Goal: Check status: Check status

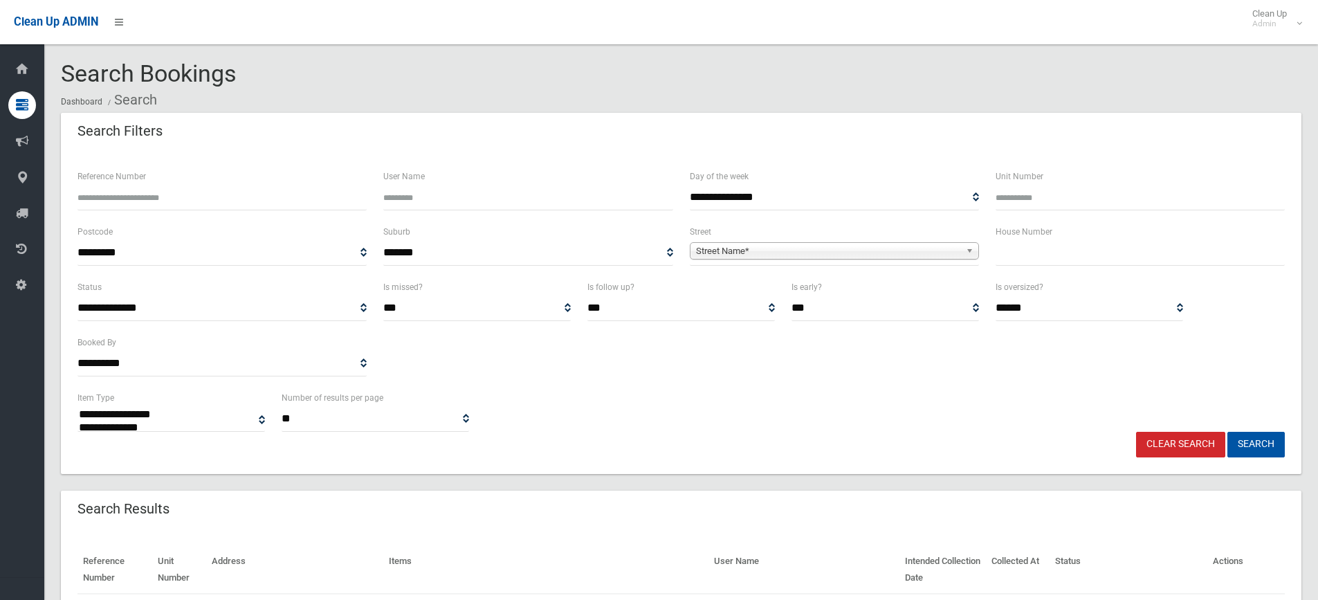
select select
click at [1039, 250] on input "text" at bounding box center [1139, 253] width 289 height 26
type input "****"
click at [820, 245] on span "Street Name*" at bounding box center [828, 251] width 264 height 17
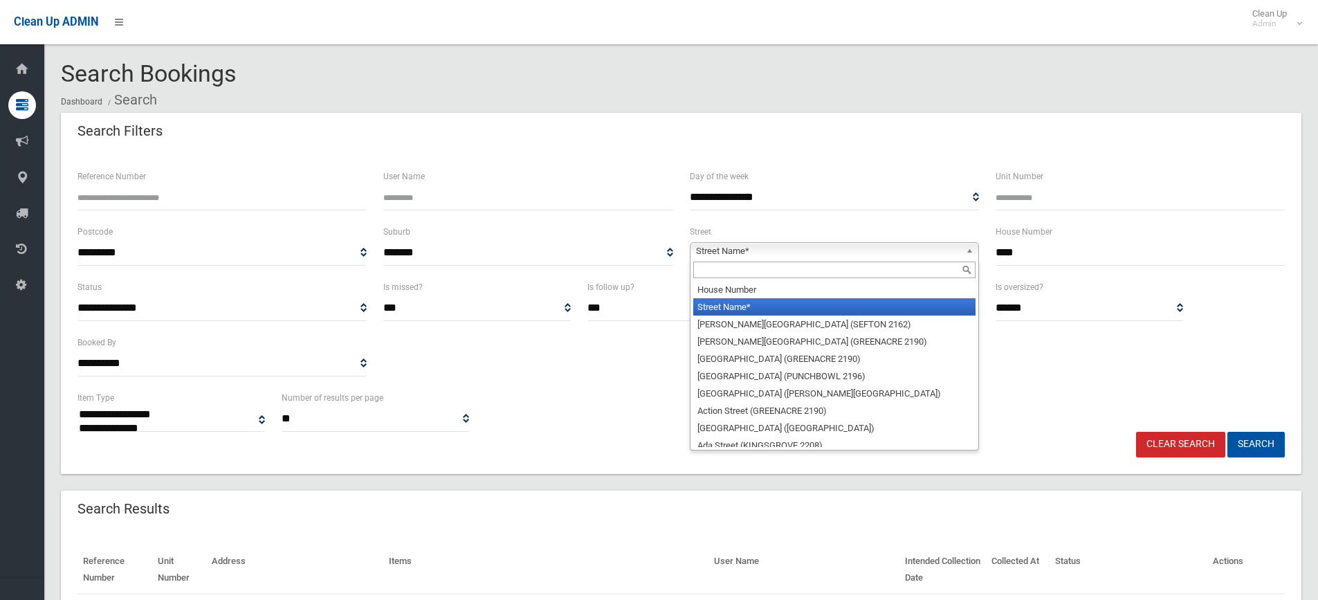
click at [721, 260] on div at bounding box center [834, 270] width 288 height 22
click at [739, 273] on input "text" at bounding box center [834, 269] width 282 height 17
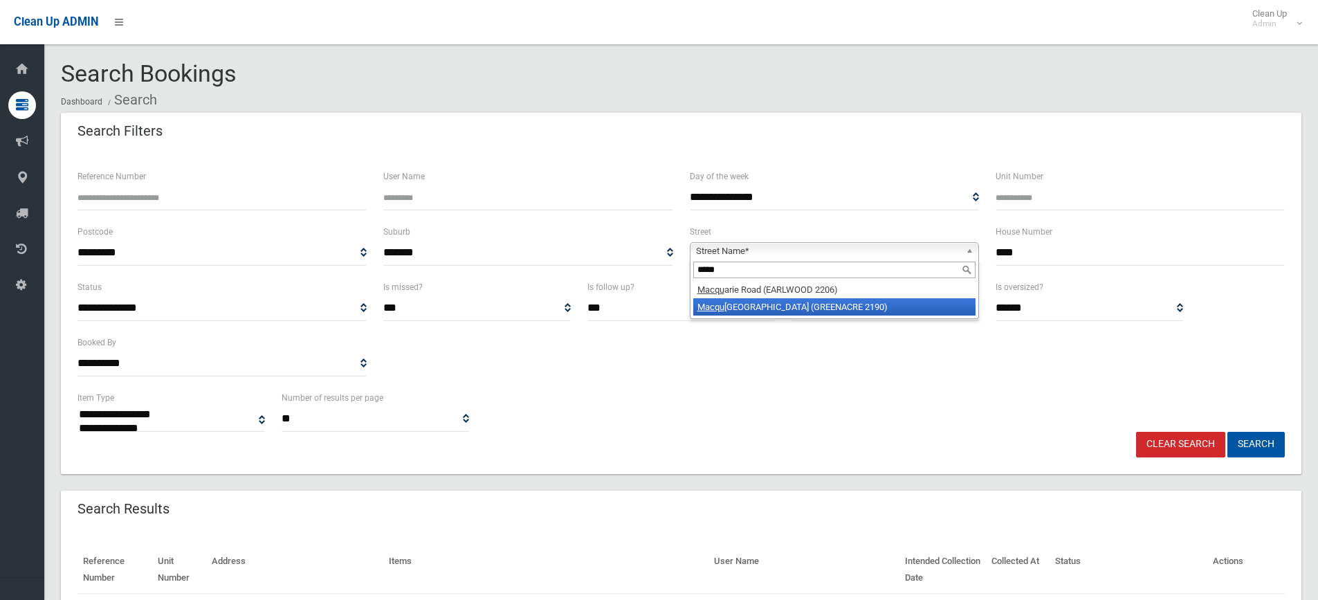
type input "*****"
click at [793, 311] on li "Macqu arie Street (GREENACRE 2190)" at bounding box center [834, 306] width 282 height 17
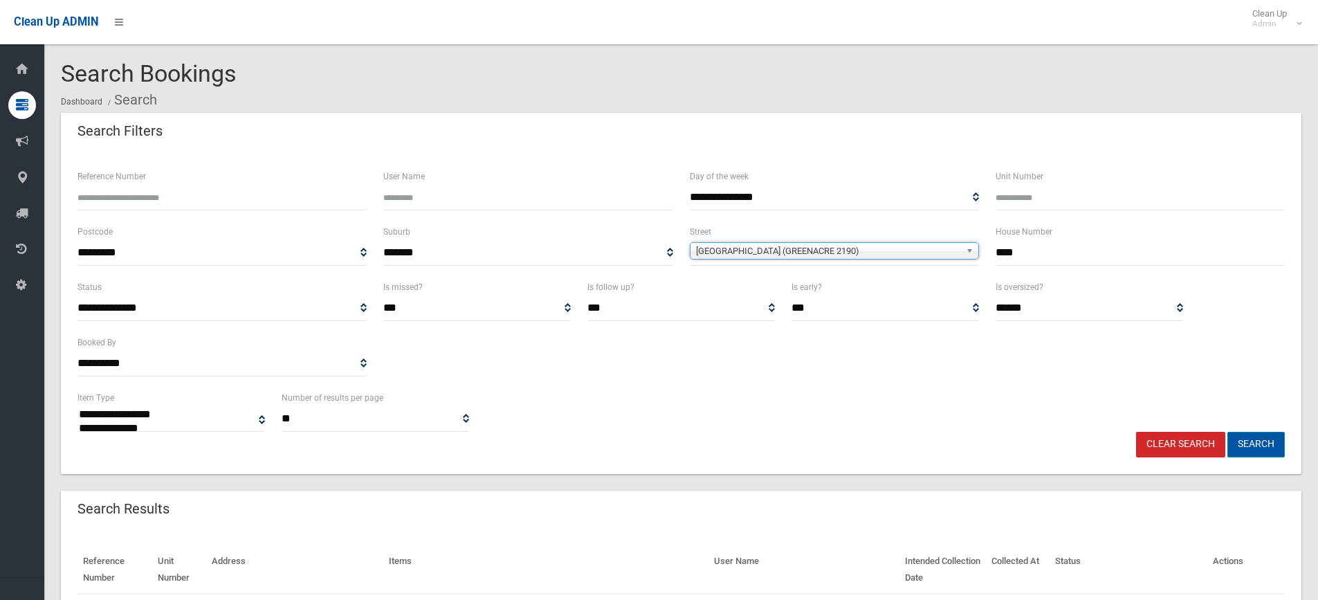
click at [1257, 443] on button "Search" at bounding box center [1255, 445] width 57 height 26
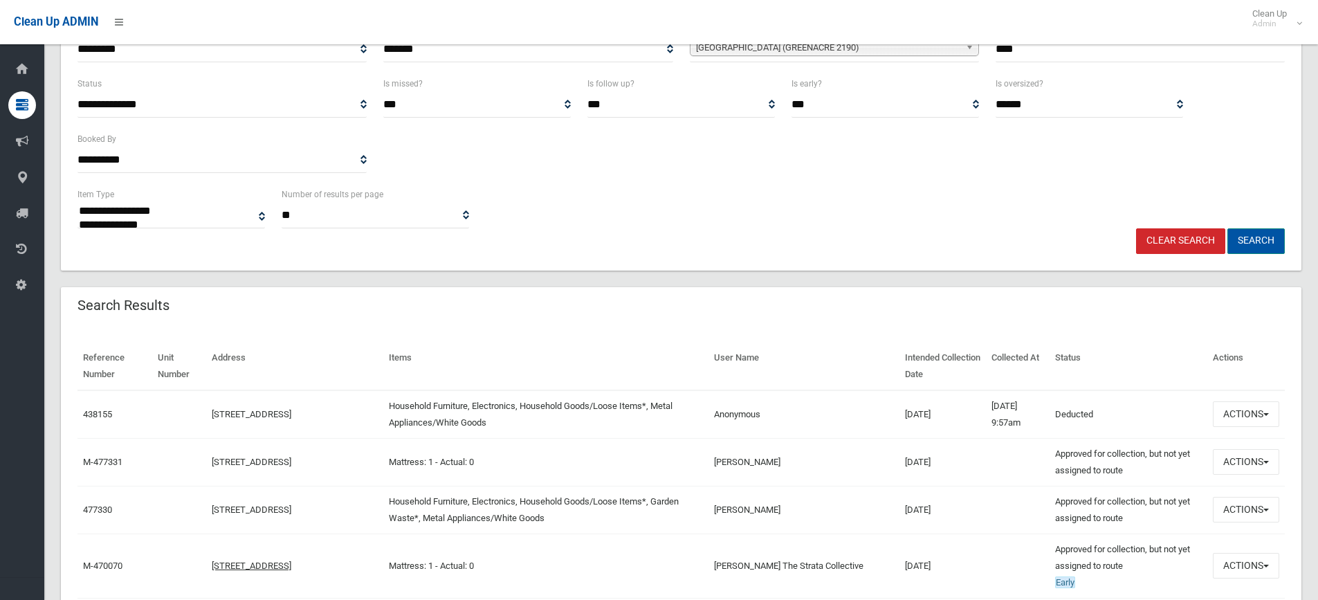
scroll to position [346, 0]
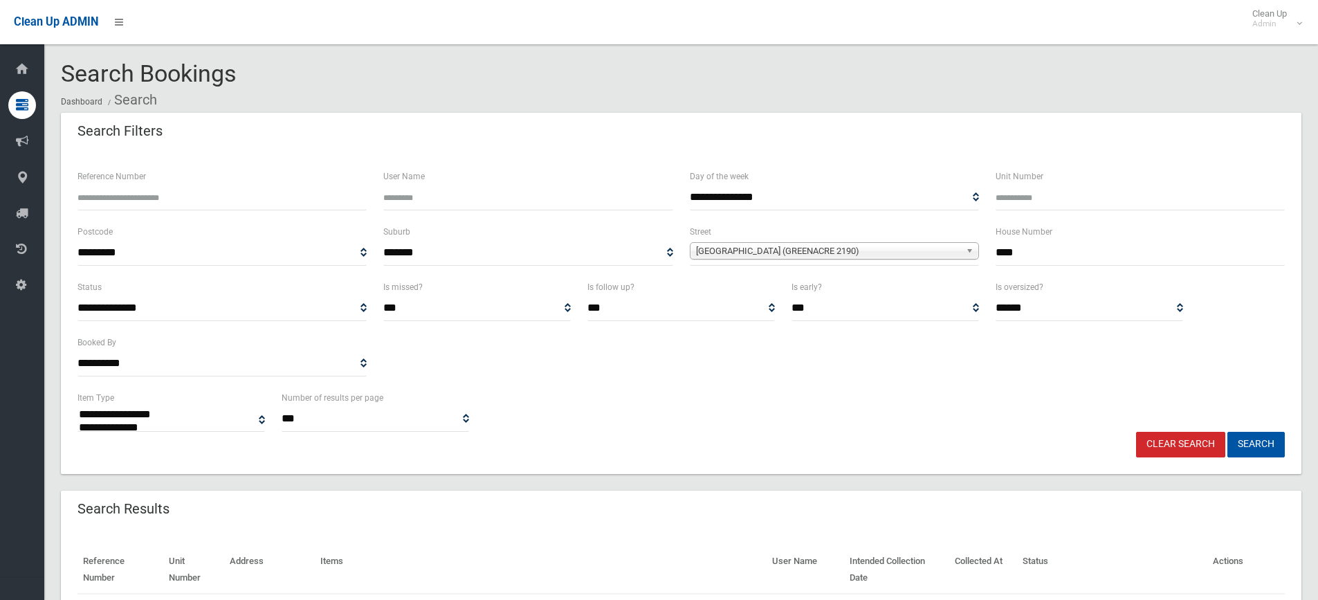
select select
click at [1046, 253] on input "****" at bounding box center [1139, 253] width 289 height 26
type input "*"
click at [224, 203] on input "Reference Number" at bounding box center [221, 198] width 289 height 26
click at [970, 253] on b at bounding box center [971, 251] width 12 height 16
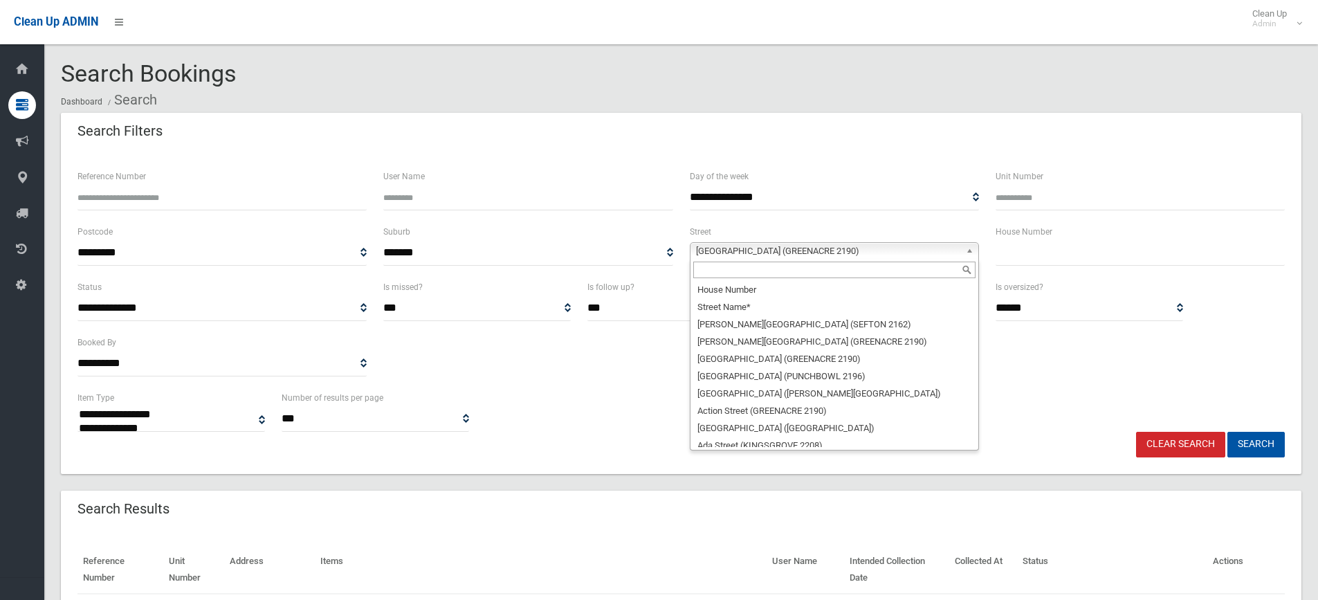
scroll to position [22657, 0]
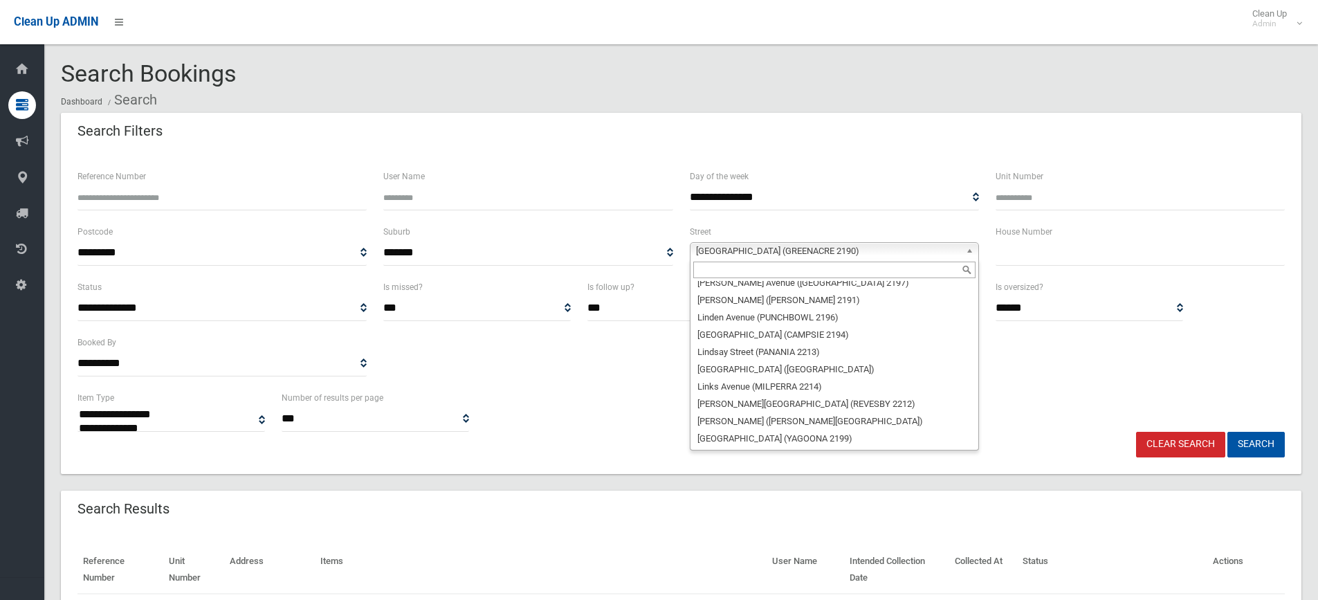
drag, startPoint x: 1039, startPoint y: 266, endPoint x: 1039, endPoint y: 255, distance: 10.4
click at [1039, 265] on div "House Number" at bounding box center [1140, 250] width 306 height 55
click at [905, 250] on span "Macquarie Street (GREENACRE 2190)" at bounding box center [828, 251] width 264 height 17
click at [790, 269] on input "text" at bounding box center [834, 269] width 282 height 17
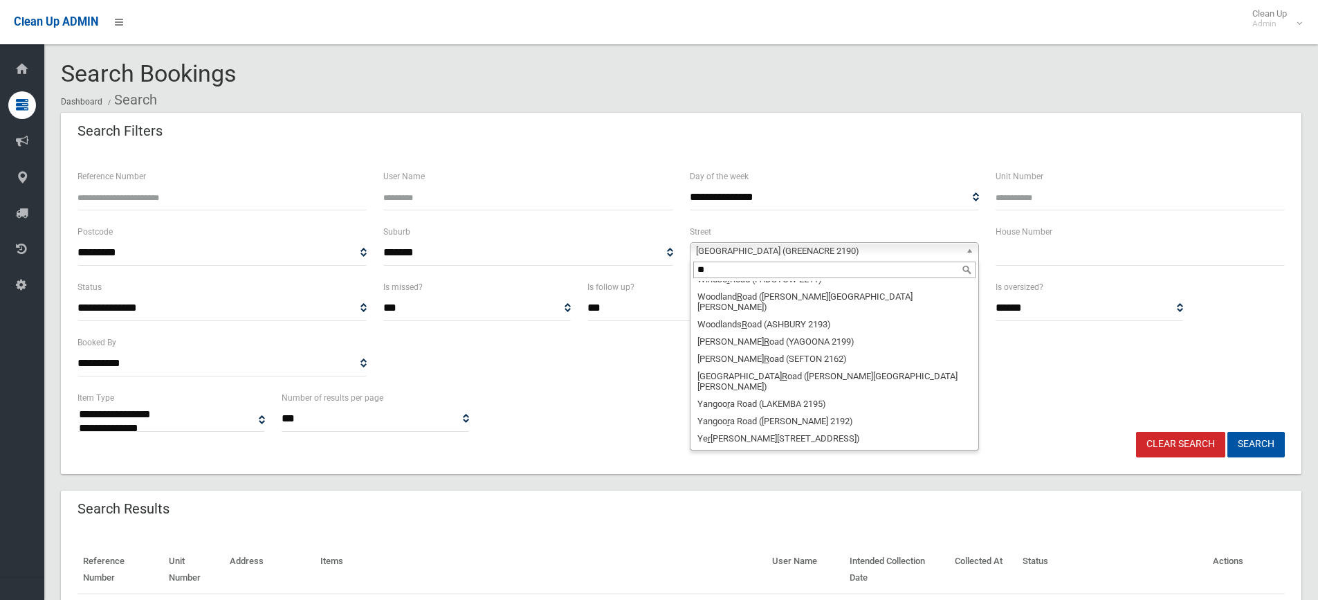
scroll to position [0, 0]
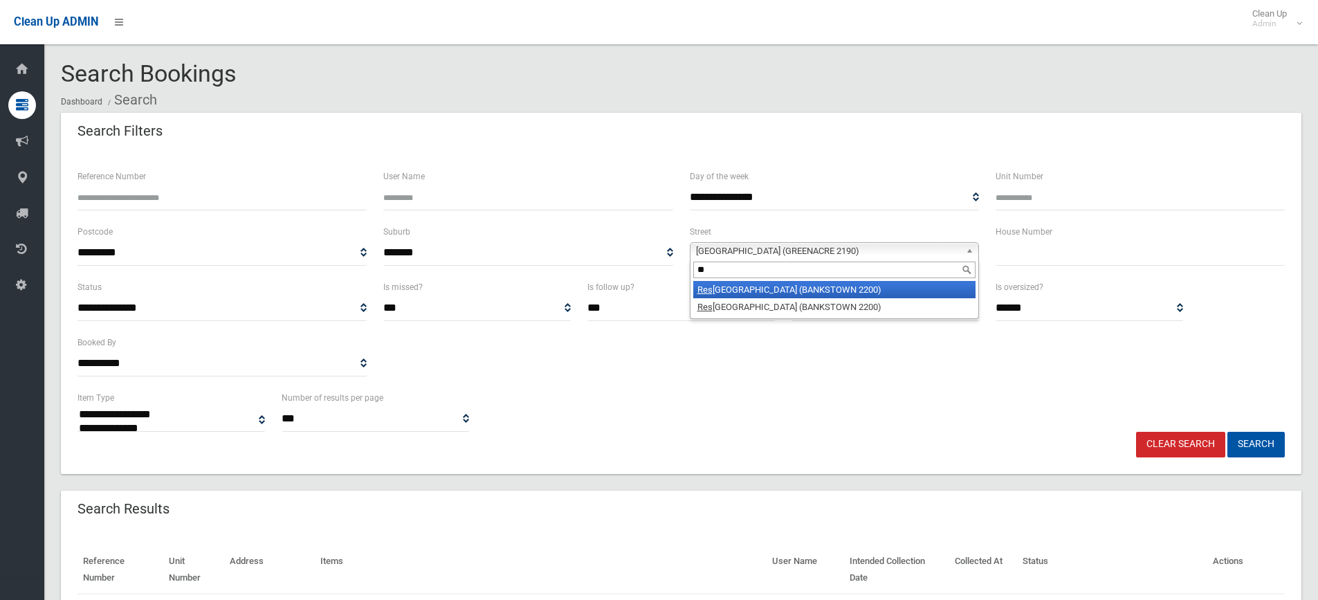
type input "*"
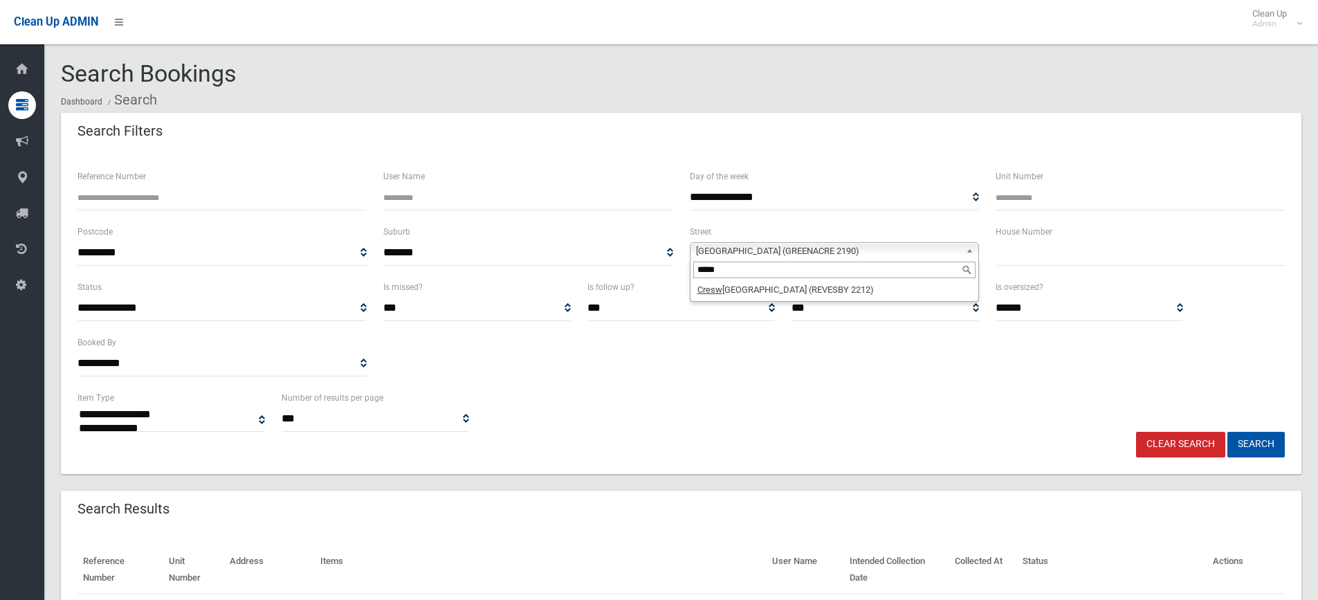
type input "*****"
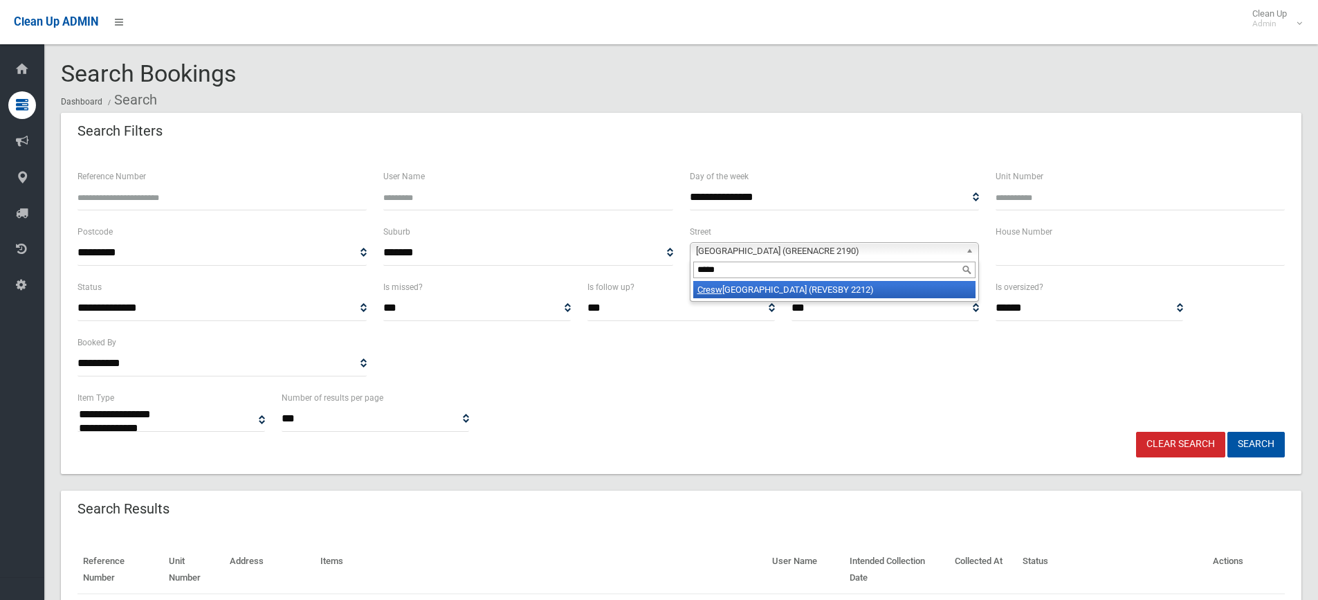
click at [823, 297] on li "Cresw ell Street (REVESBY 2212)" at bounding box center [834, 289] width 282 height 17
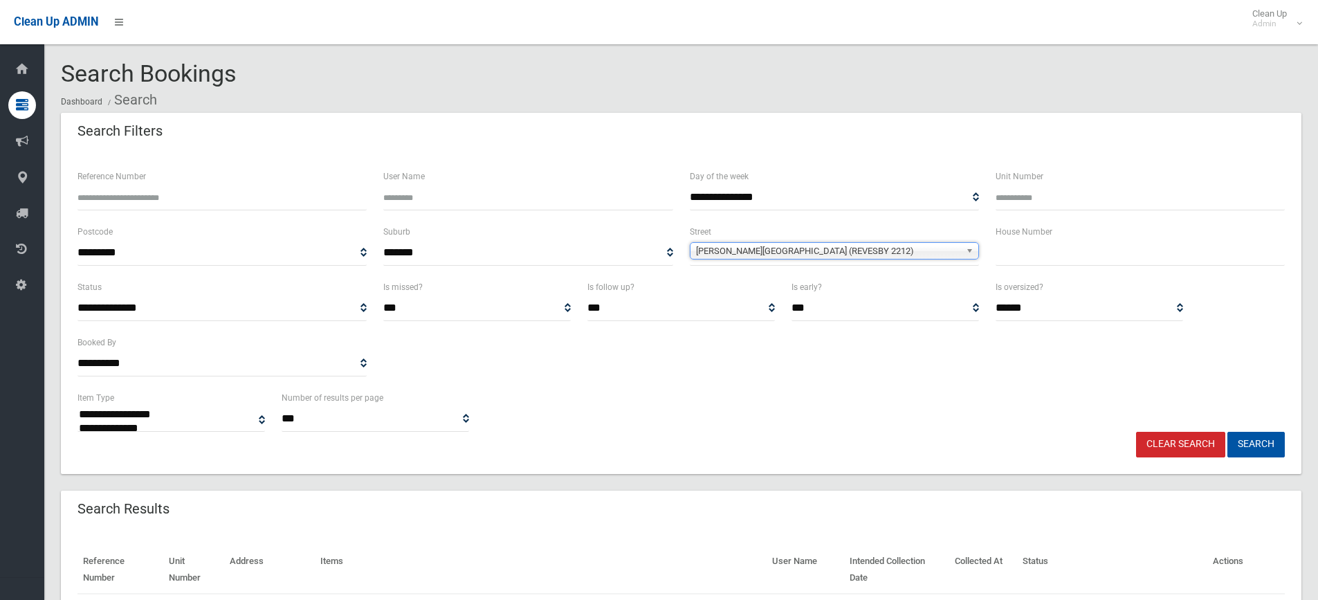
click at [1024, 251] on input "text" at bounding box center [1139, 253] width 289 height 26
type input "*"
click at [1227, 432] on button "Search" at bounding box center [1255, 445] width 57 height 26
select select
click at [210, 198] on input "Reference Number" at bounding box center [221, 198] width 289 height 26
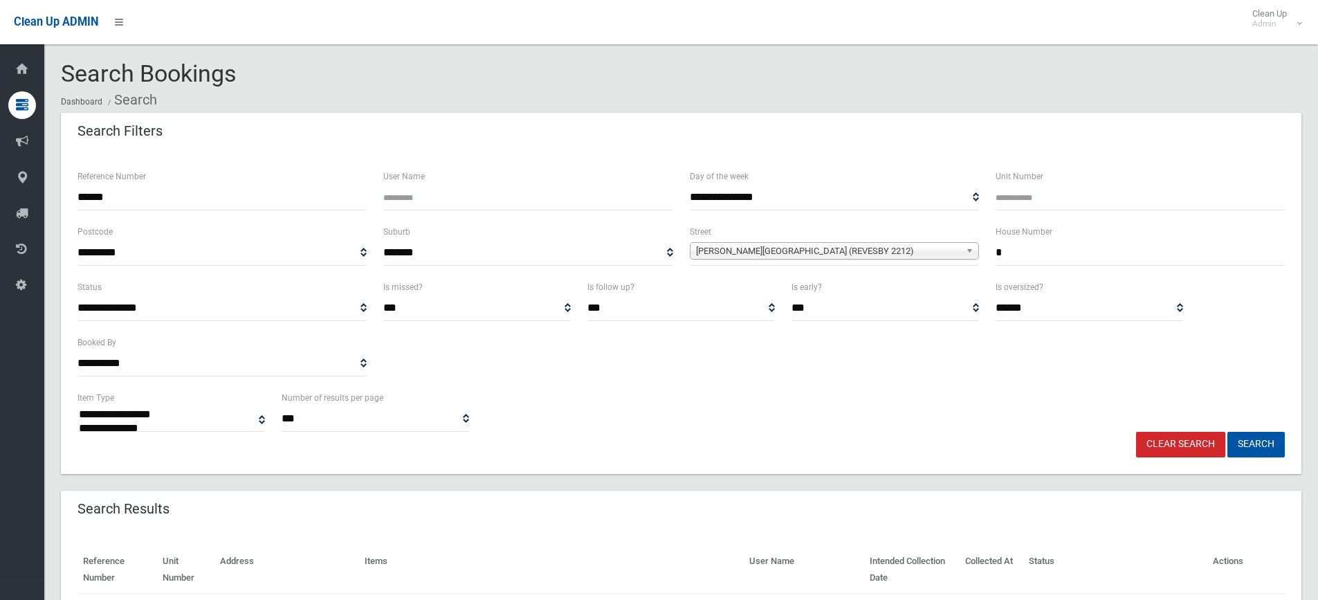
type input "******"
click at [1024, 250] on input "*" at bounding box center [1139, 253] width 289 height 26
click at [1267, 448] on button "Search" at bounding box center [1255, 445] width 57 height 26
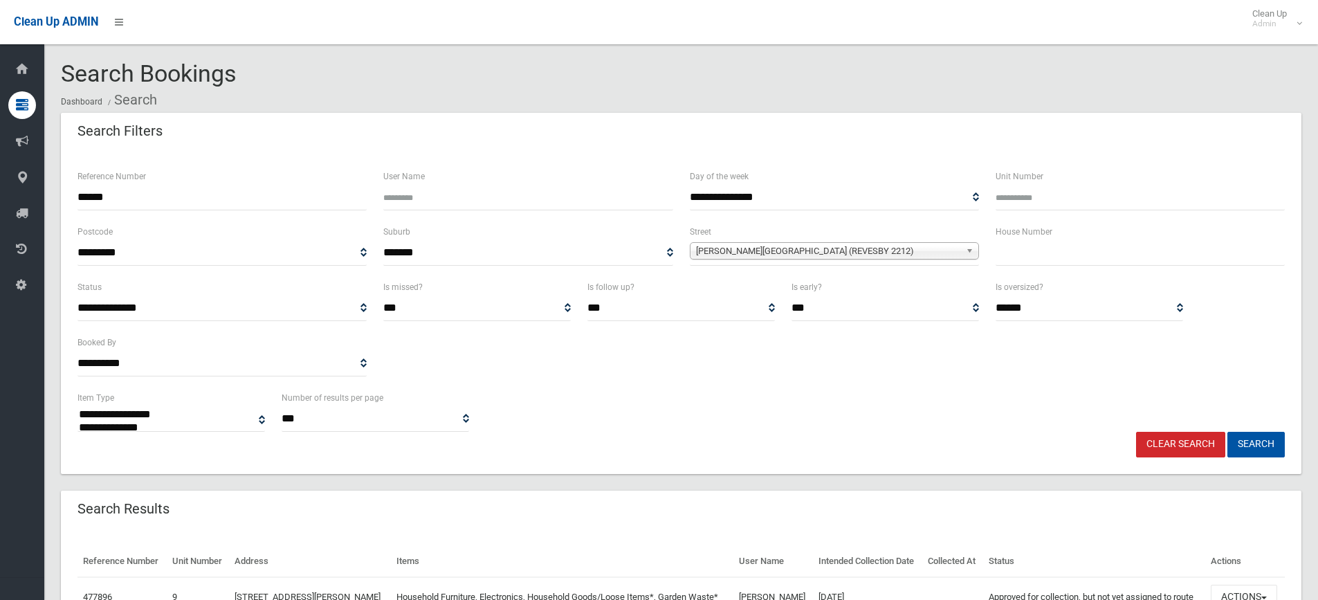
select select
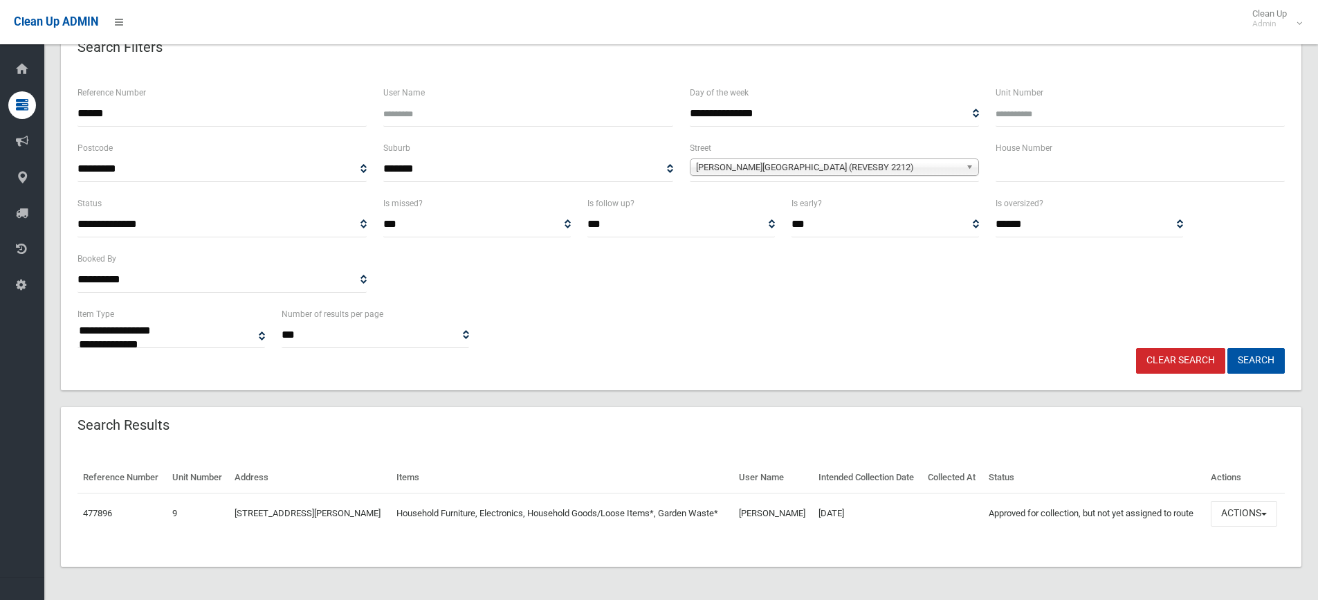
scroll to position [108, 0]
click at [1254, 506] on button "Actions" at bounding box center [1243, 514] width 66 height 26
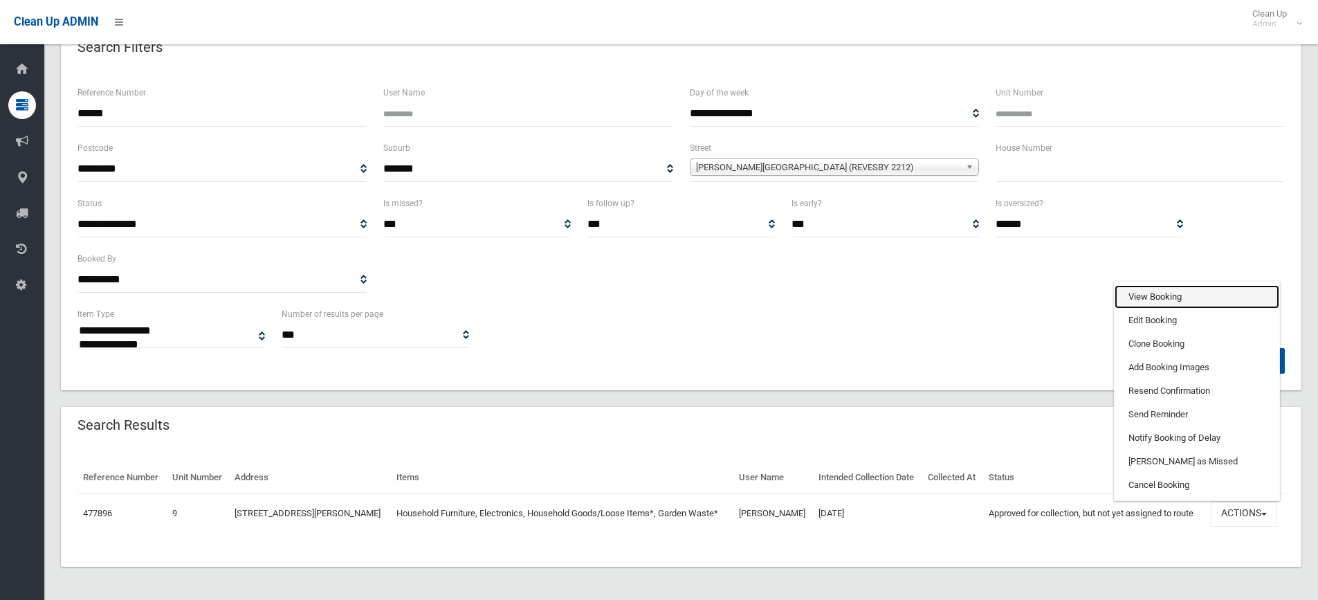
click at [1174, 293] on link "View Booking" at bounding box center [1196, 297] width 165 height 24
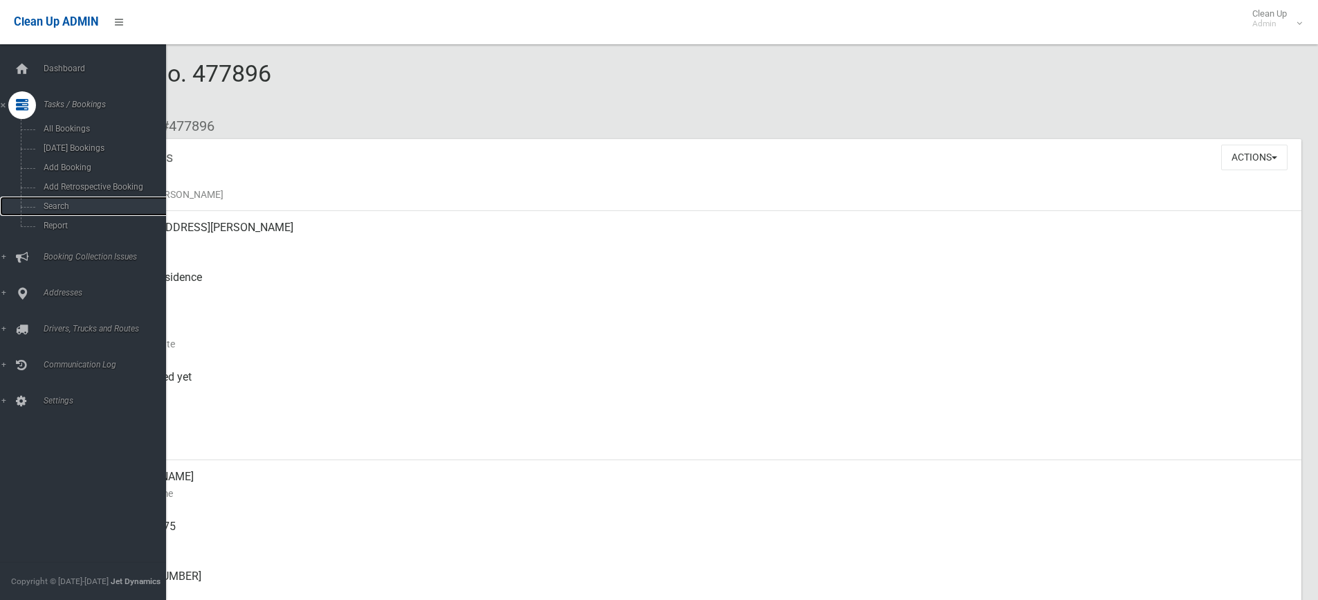
drag, startPoint x: 61, startPoint y: 207, endPoint x: 188, endPoint y: 156, distance: 137.2
click at [61, 206] on span "Search" at bounding box center [101, 206] width 125 height 10
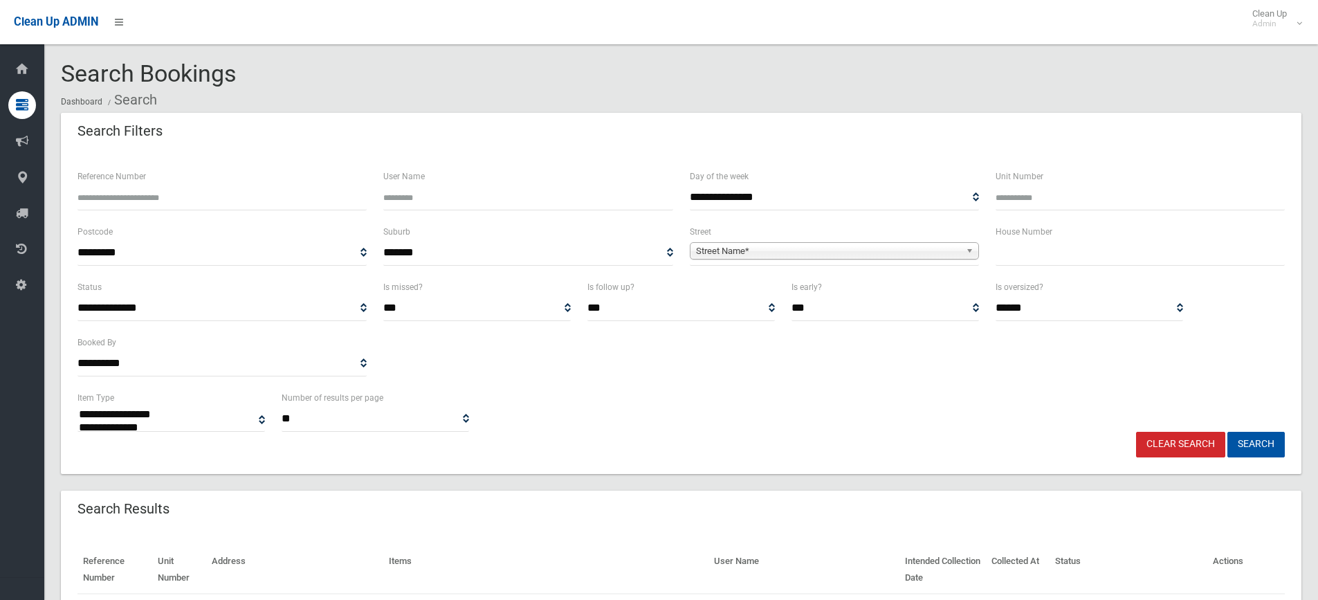
select select
